Goal: Transaction & Acquisition: Download file/media

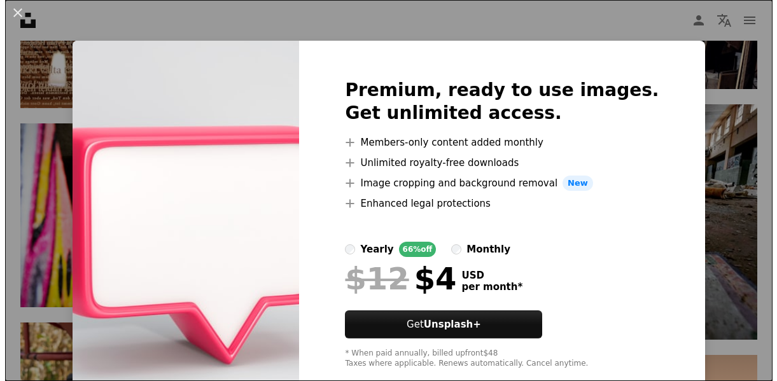
scroll to position [11520, 0]
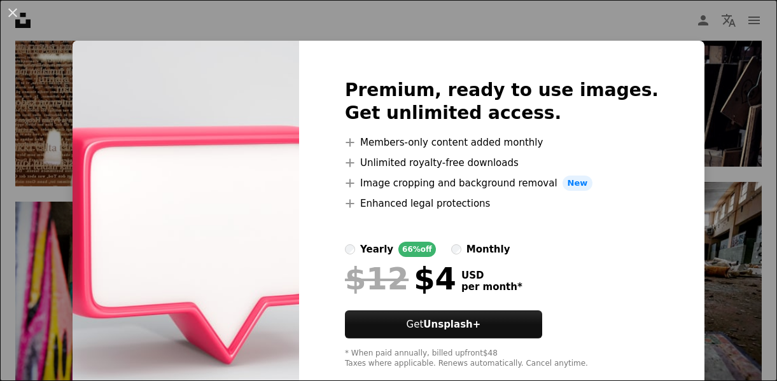
drag, startPoint x: 723, startPoint y: 76, endPoint x: 555, endPoint y: 116, distance: 172.7
click at [724, 76] on div "An X shape Premium, ready to use images. Get unlimited access. A plus sign Memb…" at bounding box center [388, 190] width 777 height 381
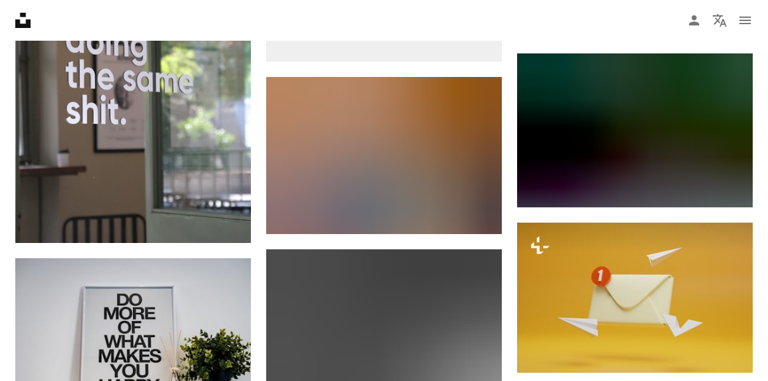
scroll to position [24504, 0]
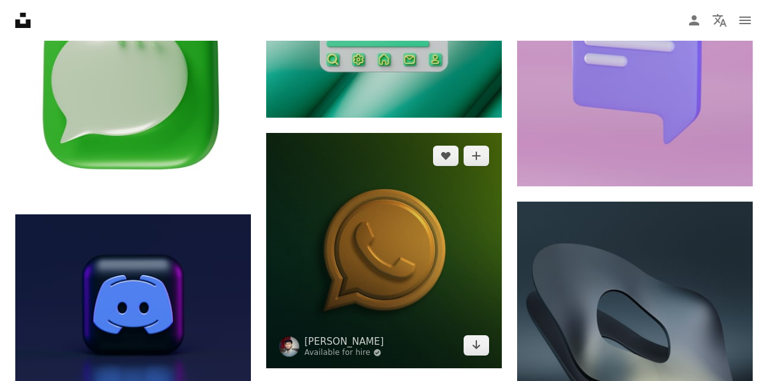
scroll to position [955, 0]
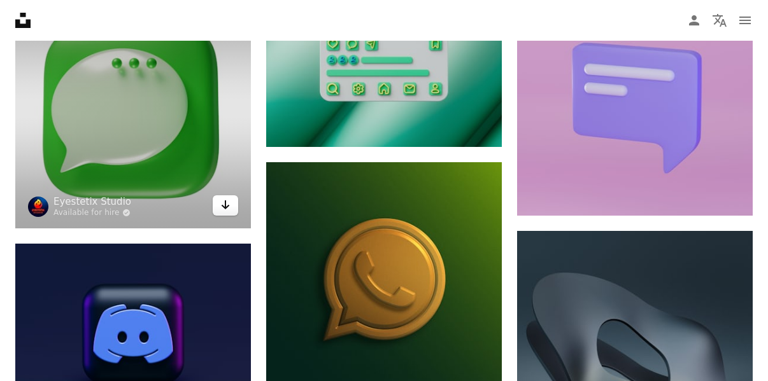
click at [228, 207] on icon "Arrow pointing down" at bounding box center [225, 204] width 10 height 15
